Goal: Information Seeking & Learning: Find specific fact

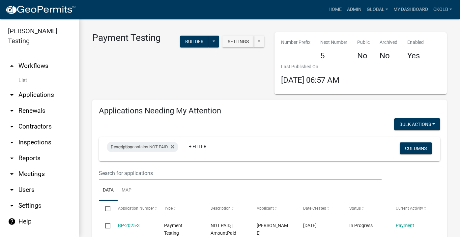
select select "3: 100"
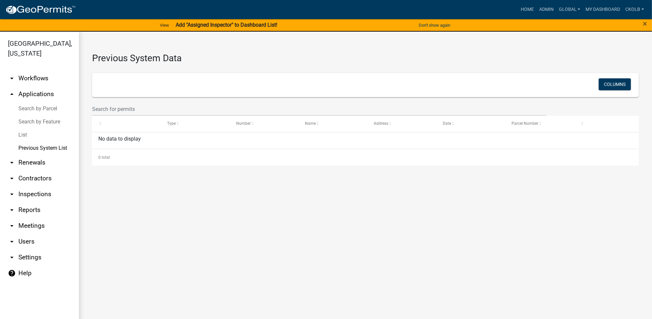
select select "3: 100"
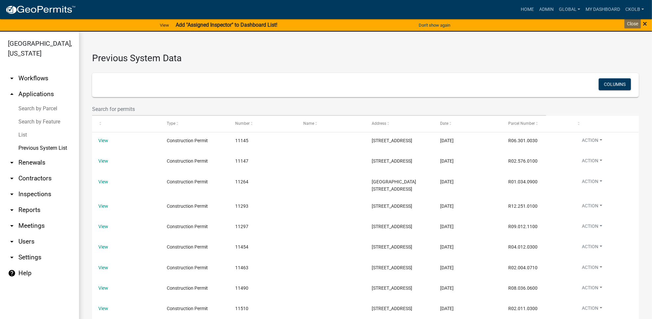
click at [645, 23] on span "×" at bounding box center [645, 23] width 4 height 9
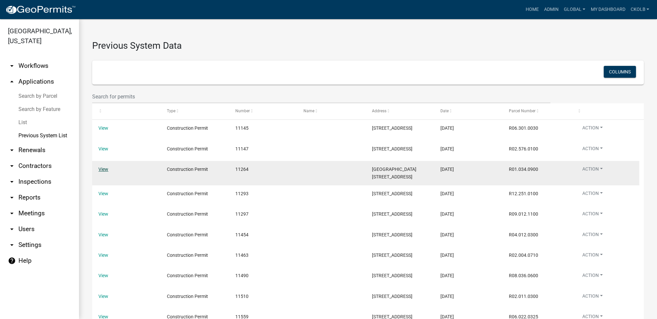
click at [107, 172] on link "View" at bounding box center [103, 169] width 10 height 5
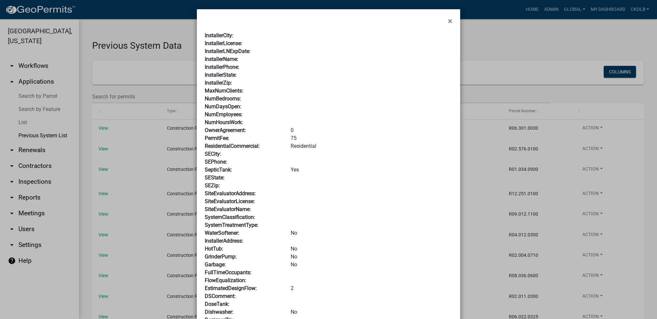
click at [524, 51] on ngb-modal-window "× InstallerCity: InstallerLicense: InstallerLNExpDate: InstallerName: Installer…" at bounding box center [328, 159] width 657 height 319
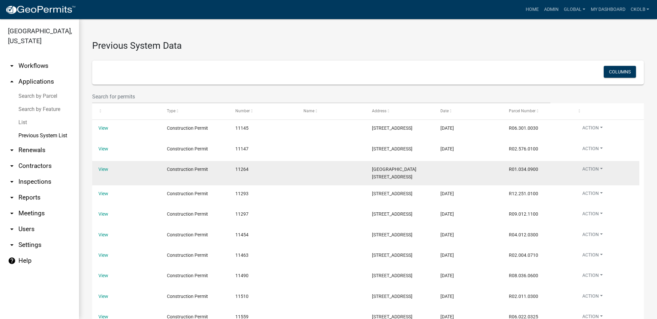
click at [105, 181] on datatable-body-cell "View" at bounding box center [126, 173] width 68 height 24
click at [105, 172] on link "View" at bounding box center [103, 169] width 10 height 5
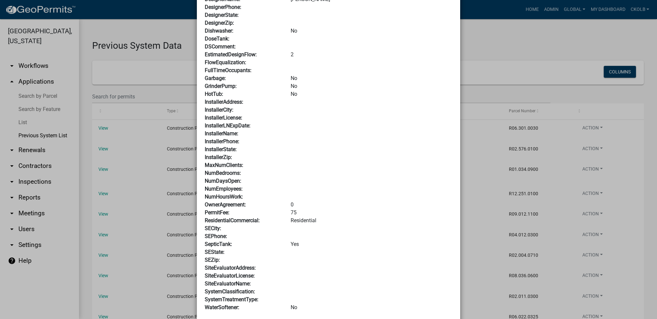
scroll to position [149, 0]
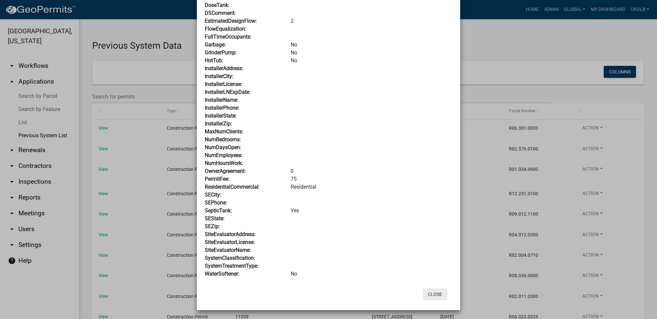
click at [431, 295] on button "Close" at bounding box center [435, 294] width 25 height 12
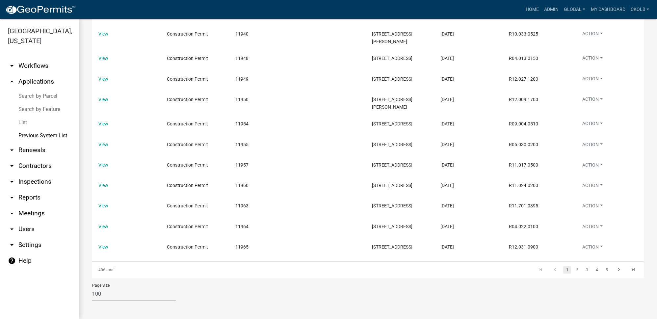
scroll to position [2336, 0]
click at [584, 271] on link "3" at bounding box center [587, 269] width 8 height 7
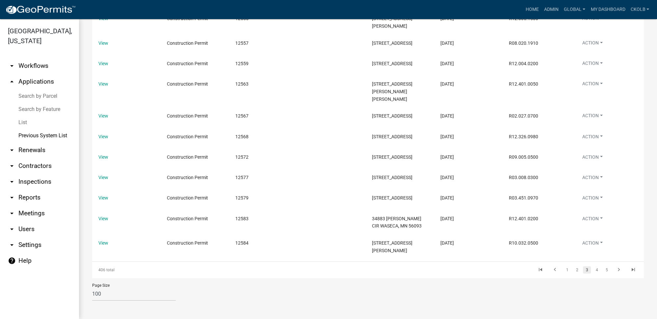
scroll to position [2332, 0]
click at [593, 271] on link "4" at bounding box center [597, 269] width 8 height 7
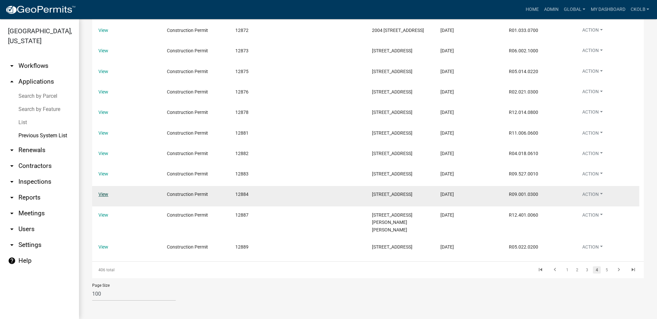
click at [103, 193] on link "View" at bounding box center [103, 194] width 10 height 5
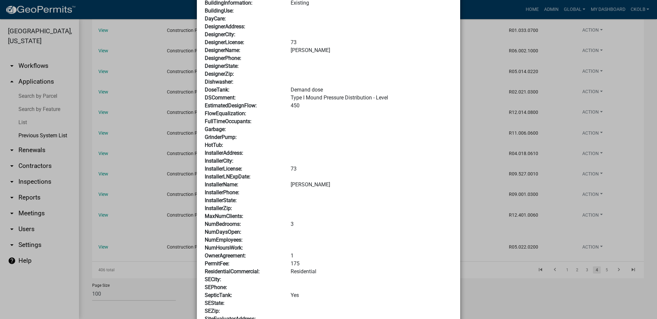
scroll to position [149, 0]
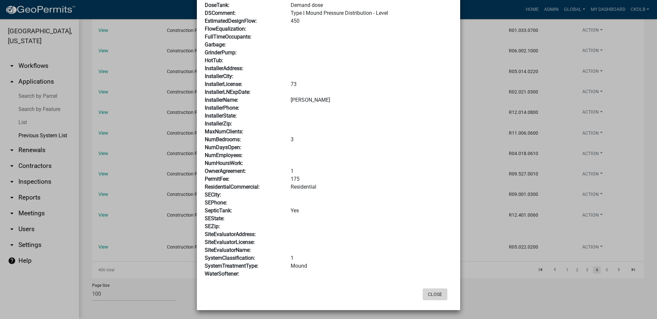
click at [432, 293] on button "Close" at bounding box center [435, 294] width 25 height 12
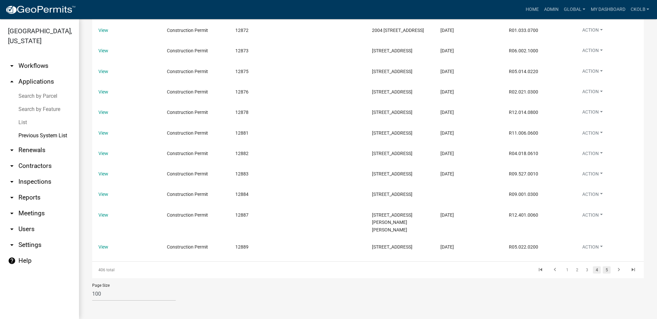
click at [603, 267] on link "5" at bounding box center [607, 269] width 8 height 7
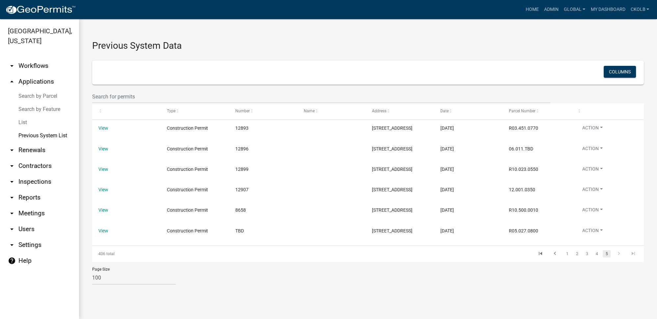
click at [615, 258] on icon "go to next page" at bounding box center [619, 255] width 9 height 8
click at [593, 257] on link "4" at bounding box center [597, 253] width 8 height 7
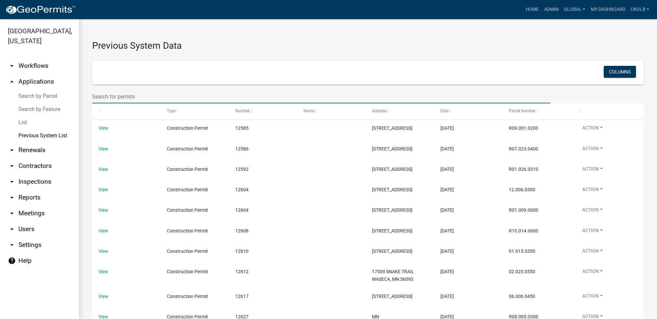
click at [132, 98] on input "text" at bounding box center [321, 96] width 458 height 13
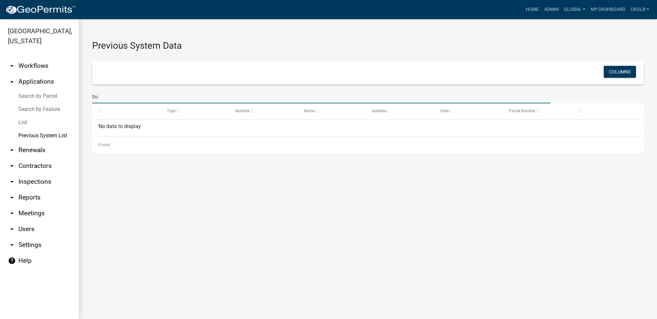
type input "b"
select select "3: 100"
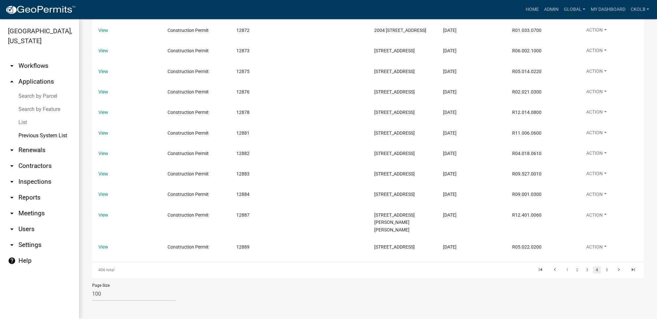
scroll to position [2317, 0]
click at [536, 270] on icon "go to first page" at bounding box center [540, 271] width 9 height 8
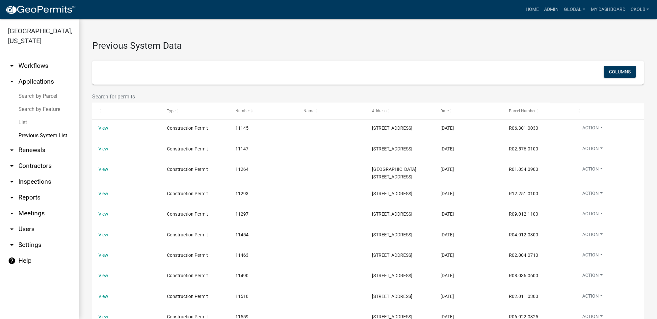
click at [282, 46] on h3 "Previous System Data" at bounding box center [368, 42] width 552 height 20
click at [240, 43] on h3 "Previous System Data" at bounding box center [368, 42] width 552 height 20
click at [215, 33] on h3 "Previous System Data" at bounding box center [368, 42] width 552 height 20
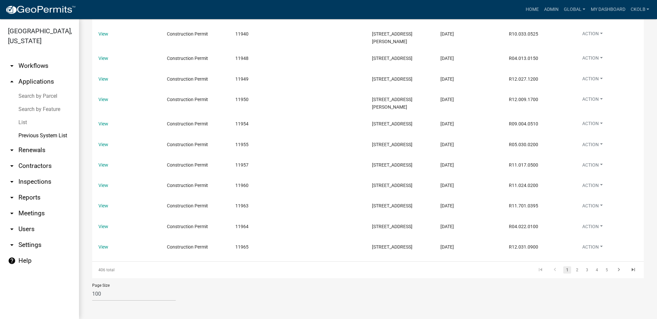
scroll to position [2336, 0]
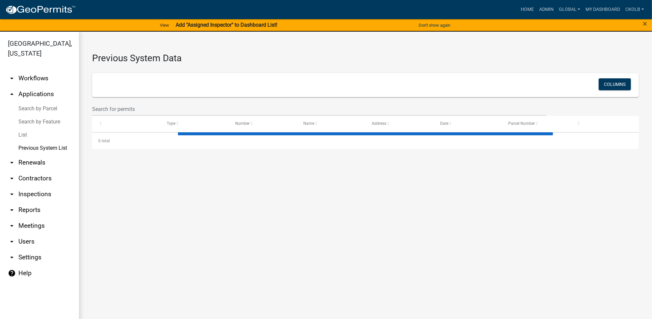
select select "3: 100"
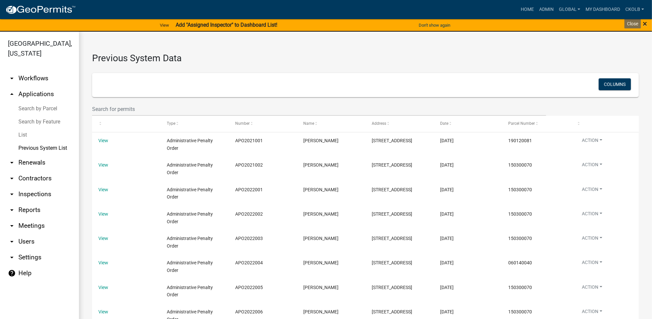
click at [645, 21] on span "×" at bounding box center [645, 23] width 4 height 9
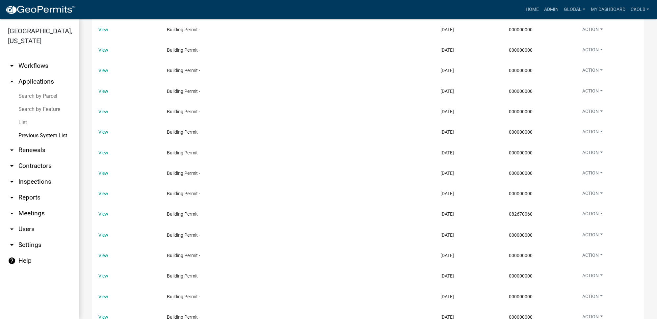
scroll to position [2026, 0]
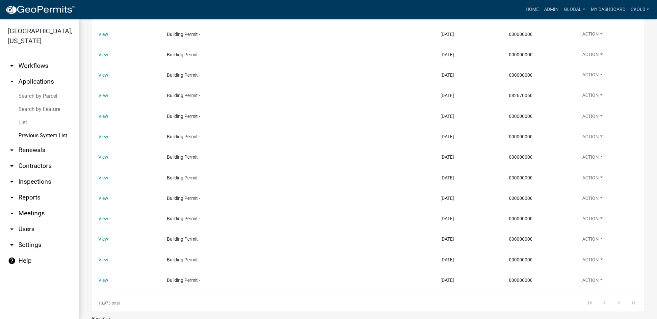
drag, startPoint x: 98, startPoint y: 270, endPoint x: 124, endPoint y: 270, distance: 26.0
click at [124, 295] on div "10,975 total" at bounding box center [146, 303] width 109 height 16
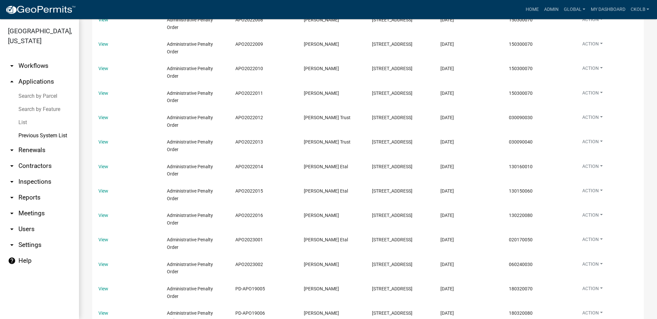
scroll to position [0, 0]
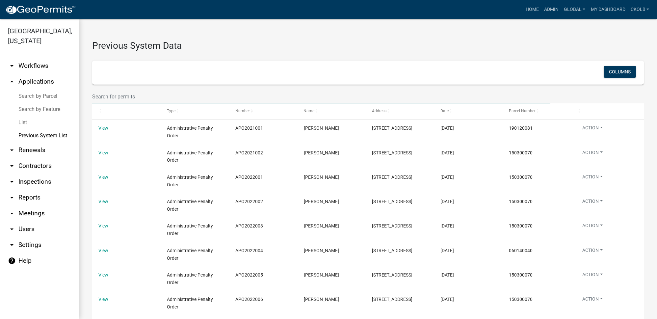
click at [121, 96] on input "text" at bounding box center [321, 96] width 458 height 13
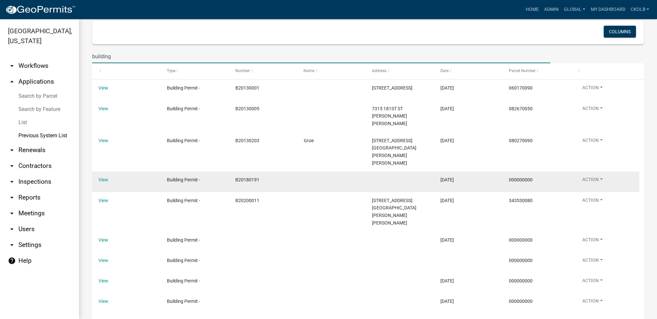
scroll to position [60, 0]
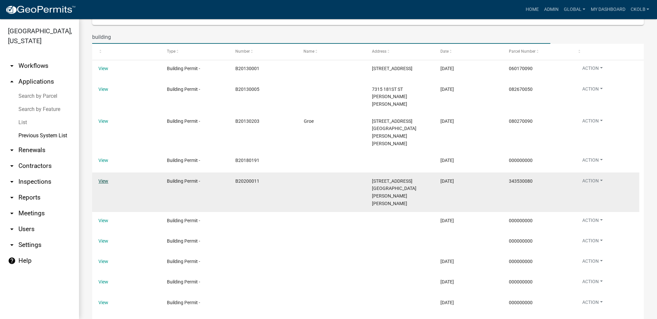
type input "building"
click at [106, 178] on link "View" at bounding box center [103, 180] width 10 height 5
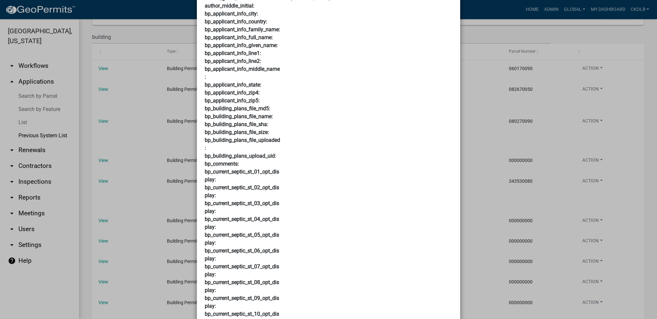
scroll to position [269, 0]
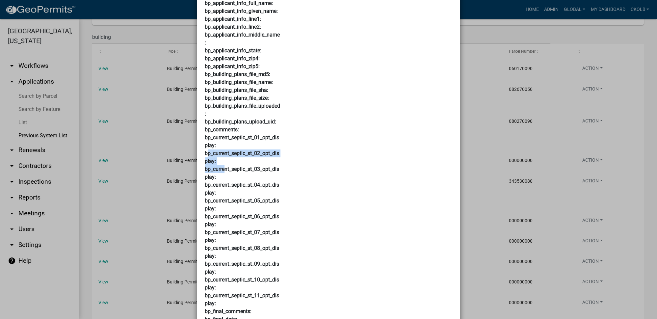
drag, startPoint x: 205, startPoint y: 151, endPoint x: 224, endPoint y: 168, distance: 25.4
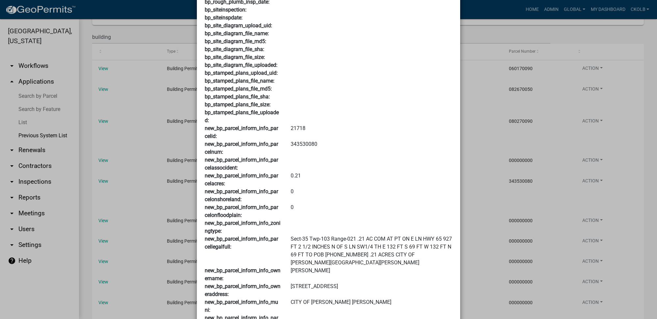
scroll to position [3876, 0]
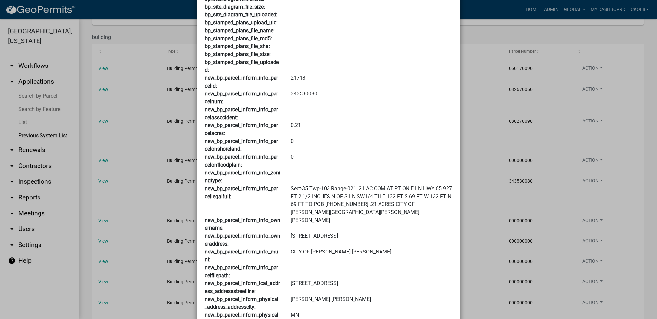
drag, startPoint x: 290, startPoint y: 189, endPoint x: 405, endPoint y: 210, distance: 116.3
click at [423, 192] on div "Sect-35 Twp-103 Range-021 .21 AC COM AT PT ON E LN HWY 65 927 FT 2 1/2 INCHES N…" at bounding box center [372, 201] width 172 height 32
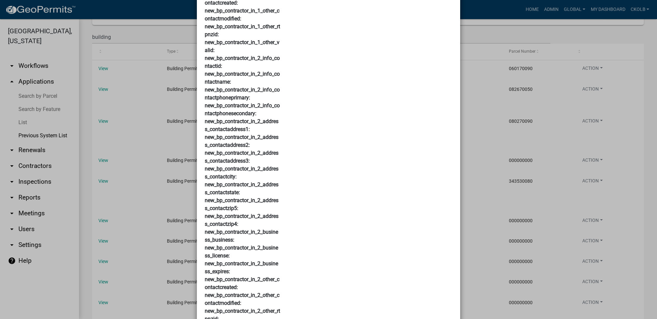
scroll to position [4990, 0]
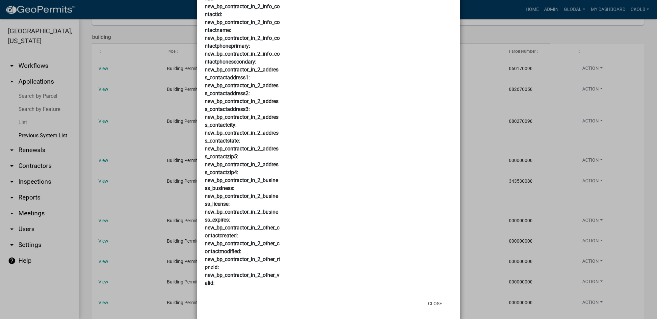
click at [529, 67] on ngb-modal-window "× _9_10_internal_text: _9_10_public_file_file_md5: _9_10_public_file_file_name:…" at bounding box center [328, 159] width 657 height 319
